Goal: Task Accomplishment & Management: Use online tool/utility

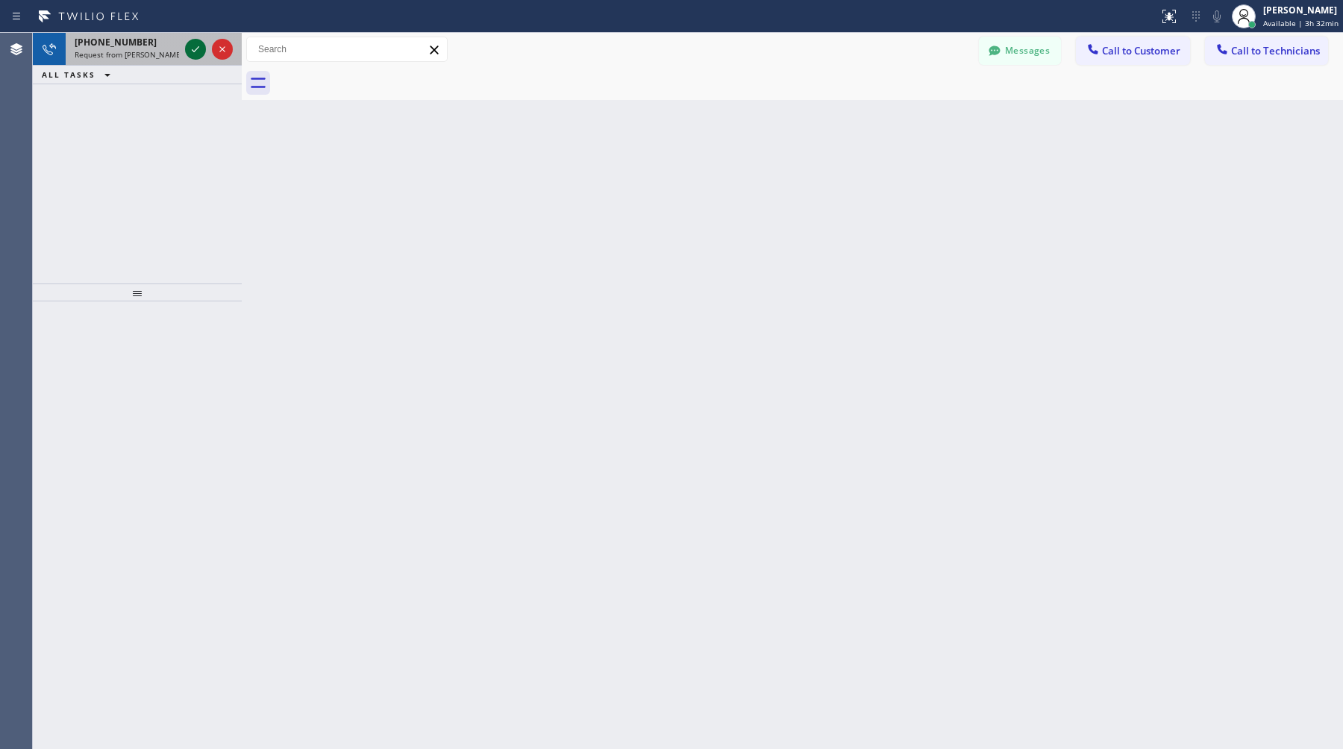
click at [187, 48] on icon at bounding box center [196, 49] width 18 height 18
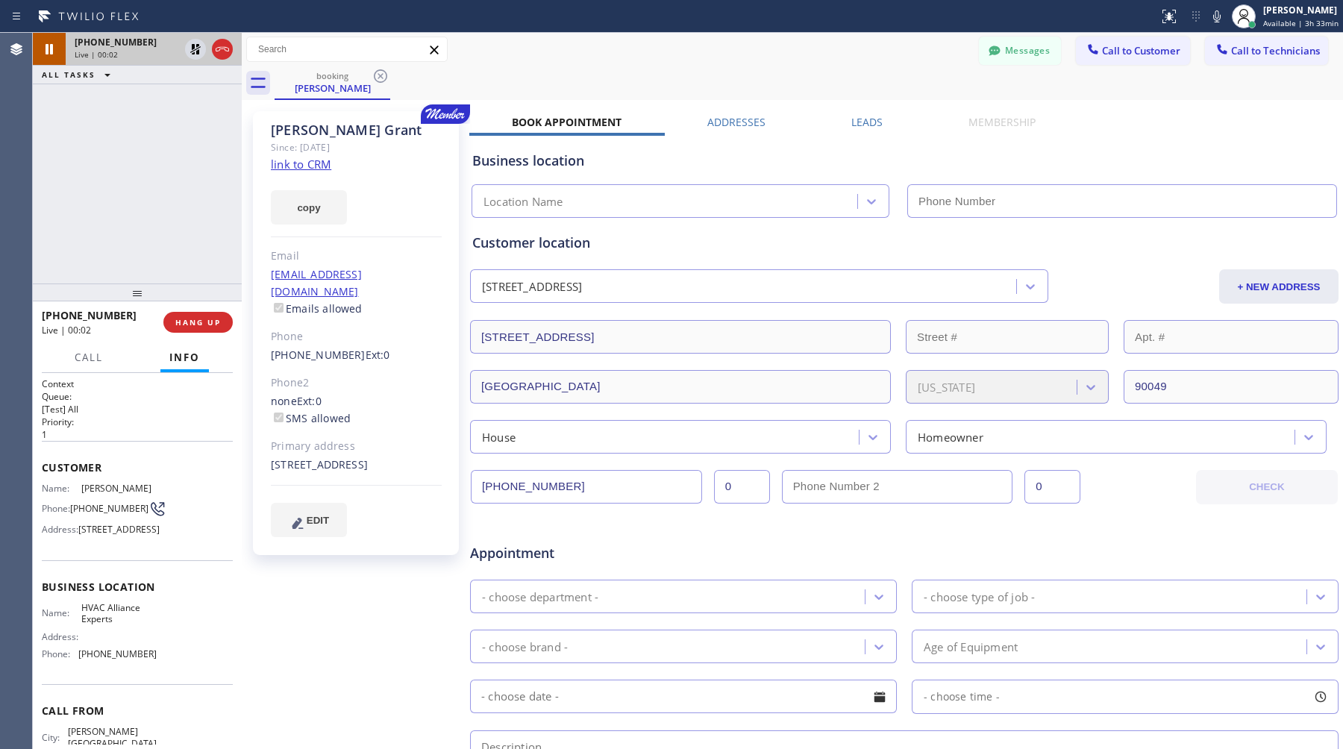
type input "[PHONE_NUMBER]"
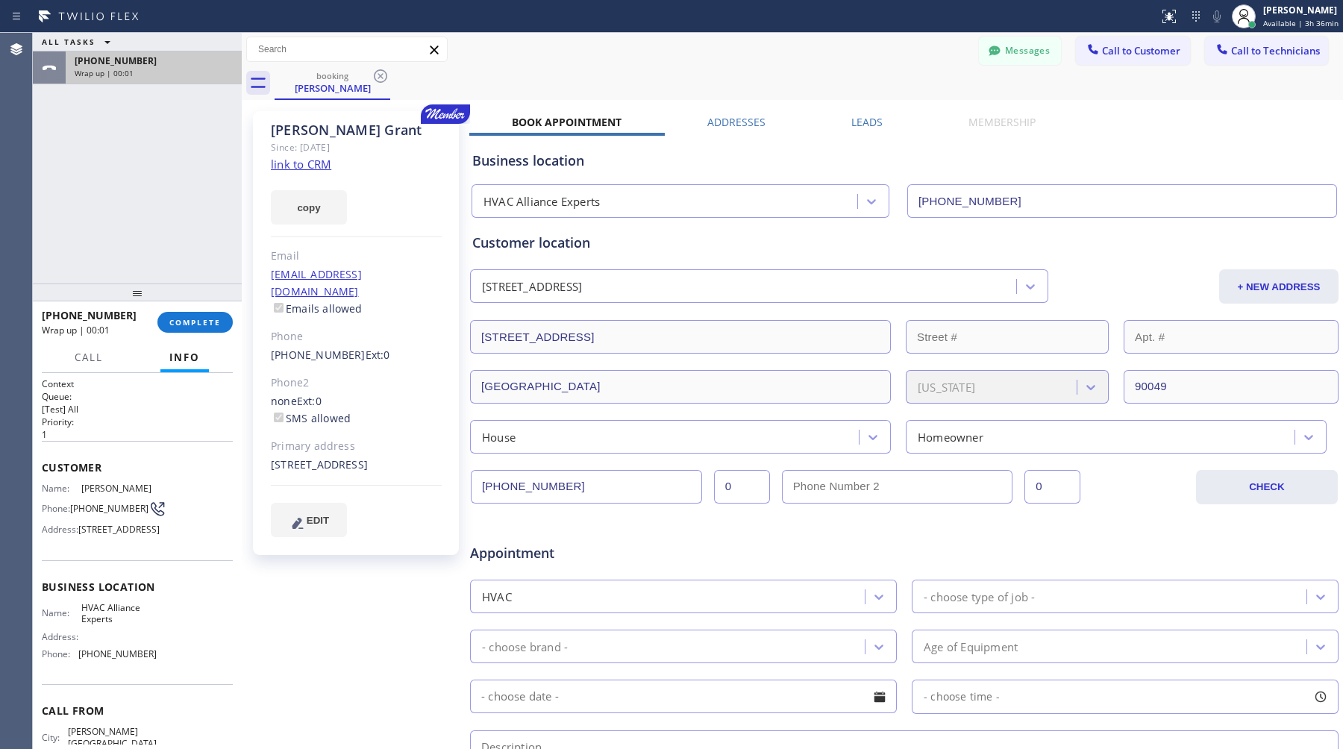
click at [154, 70] on div "Wrap up | 00:01" at bounding box center [154, 73] width 158 height 10
click at [190, 324] on span "COMPLETE" at bounding box center [194, 322] width 51 height 10
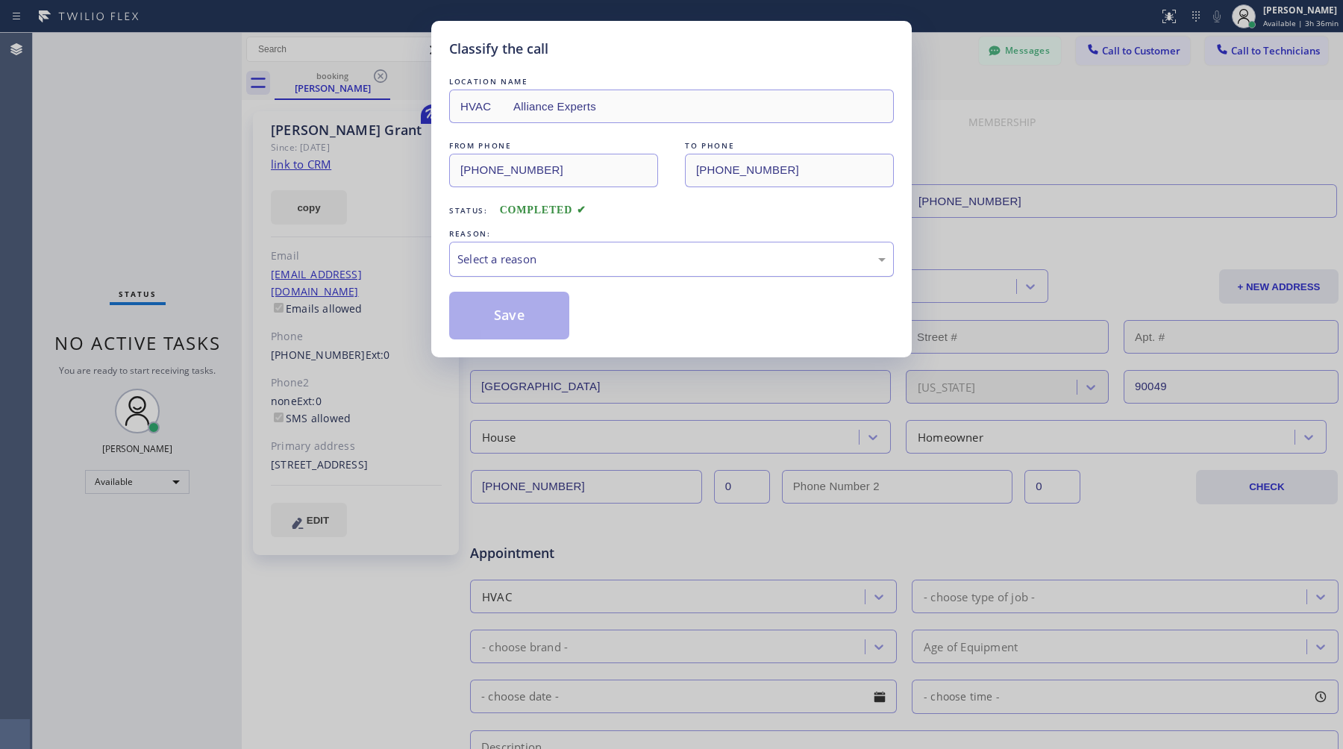
click at [580, 256] on div "Select a reason" at bounding box center [671, 259] width 428 height 17
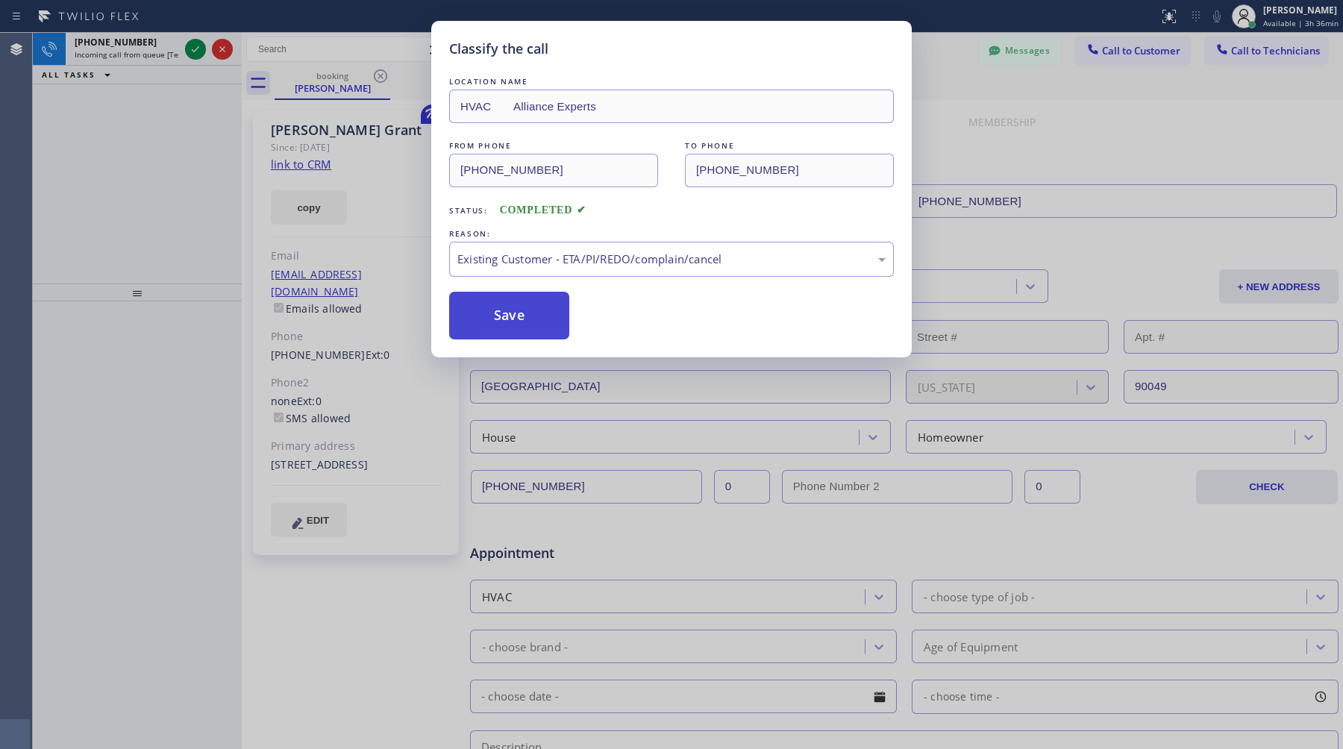
click at [542, 319] on button "Save" at bounding box center [509, 316] width 120 height 48
